Goal: Register for event/course

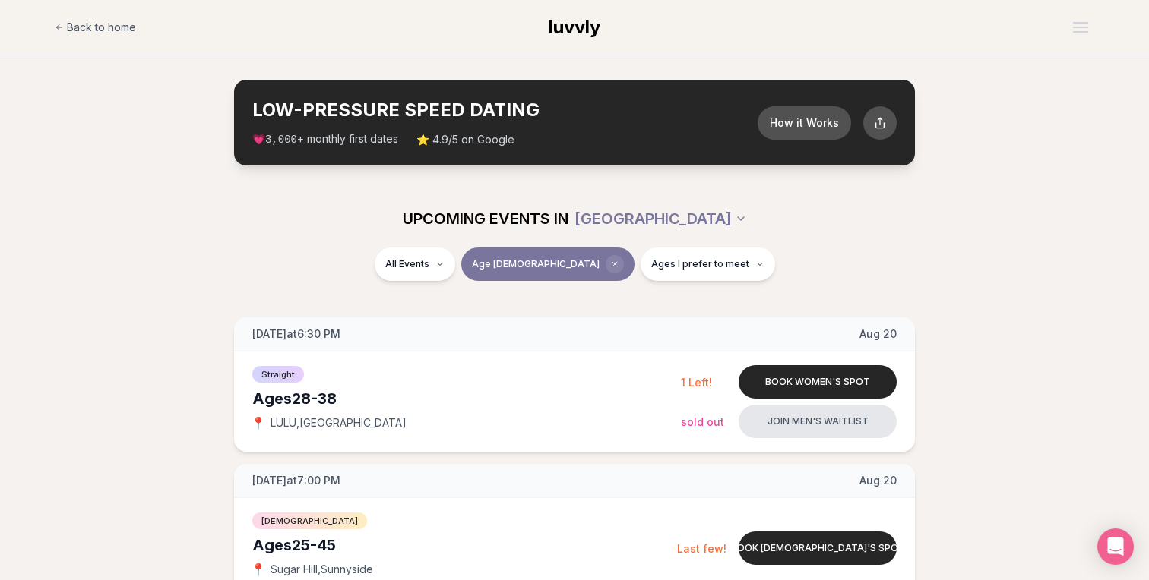
click at [612, 264] on icon "Clear age" at bounding box center [614, 264] width 5 height 5
